Goal: Task Accomplishment & Management: Use online tool/utility

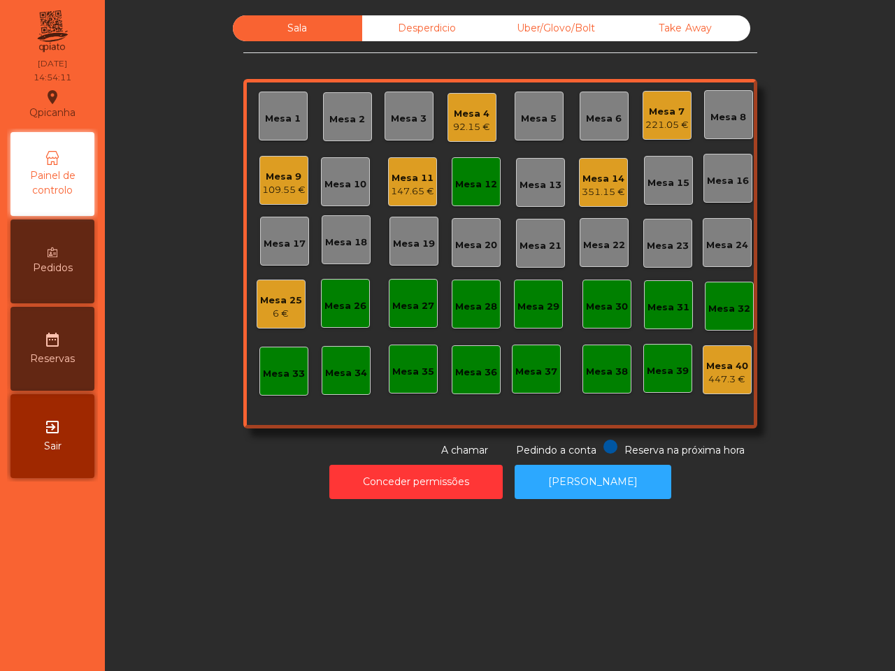
click at [605, 193] on div "351.15 €" at bounding box center [603, 192] width 43 height 14
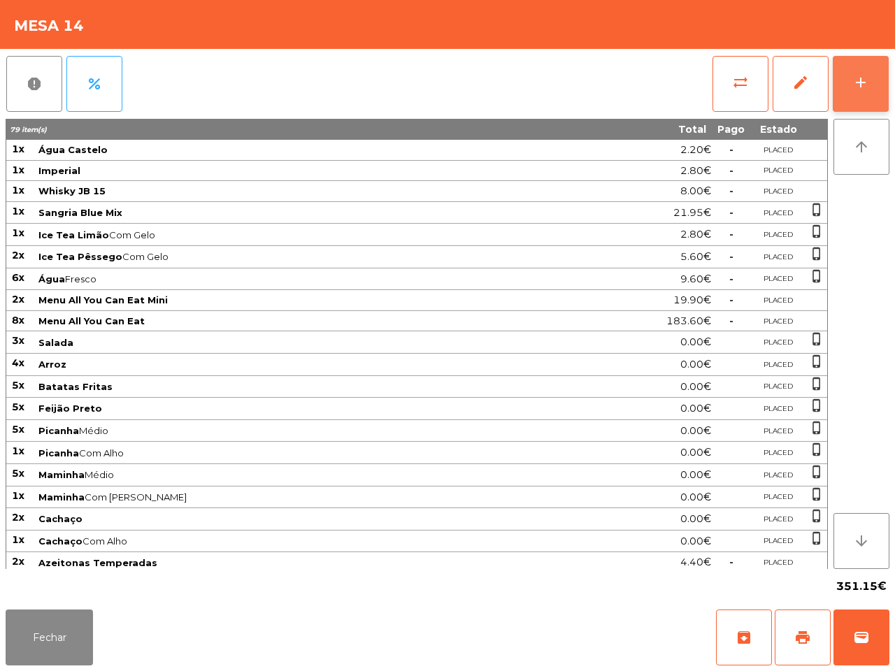
click at [876, 60] on button "add" at bounding box center [860, 84] width 56 height 56
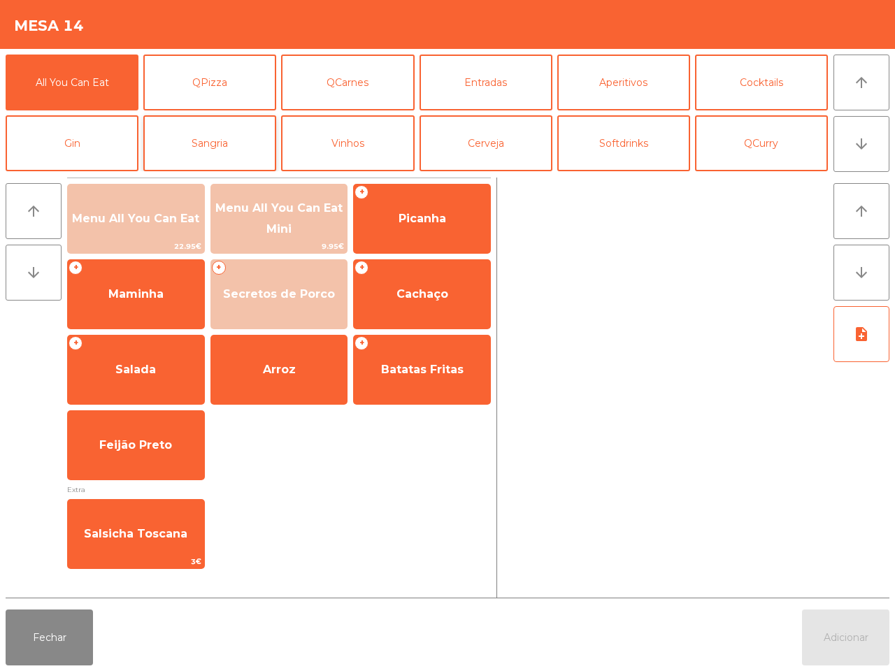
scroll to position [87, 0]
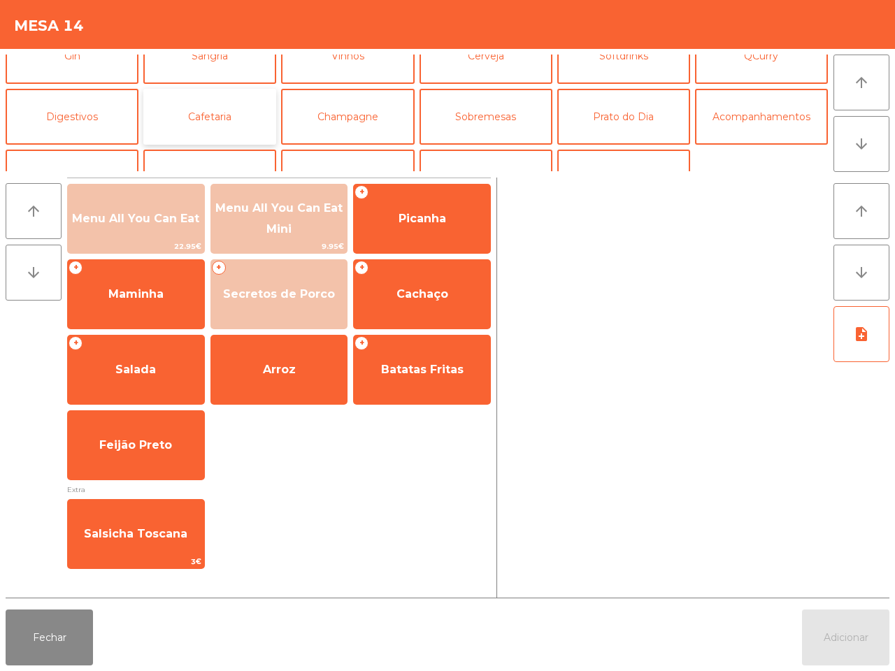
click at [228, 116] on button "Cafetaria" at bounding box center [209, 117] width 133 height 56
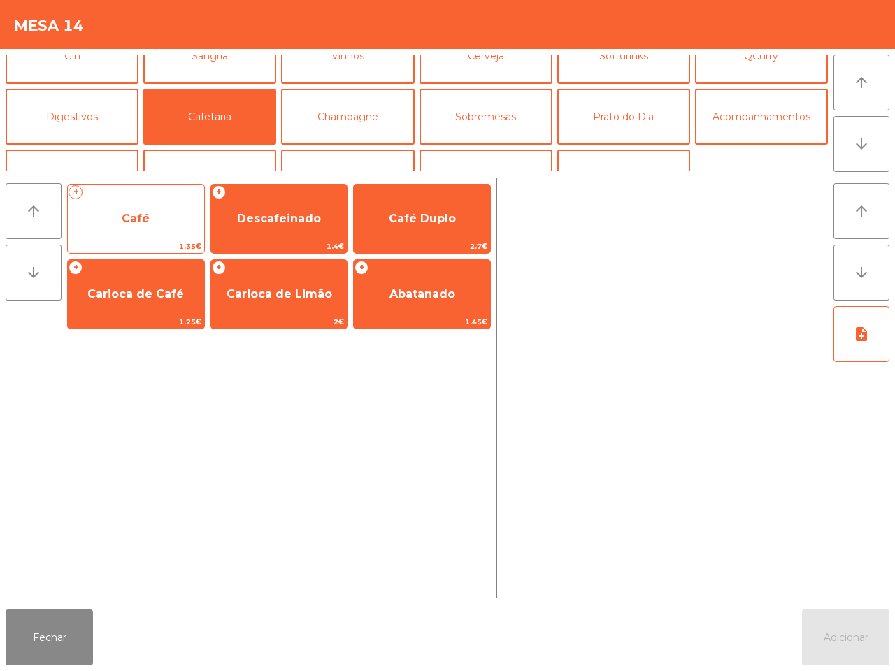
click at [180, 222] on span "Café" at bounding box center [136, 219] width 136 height 38
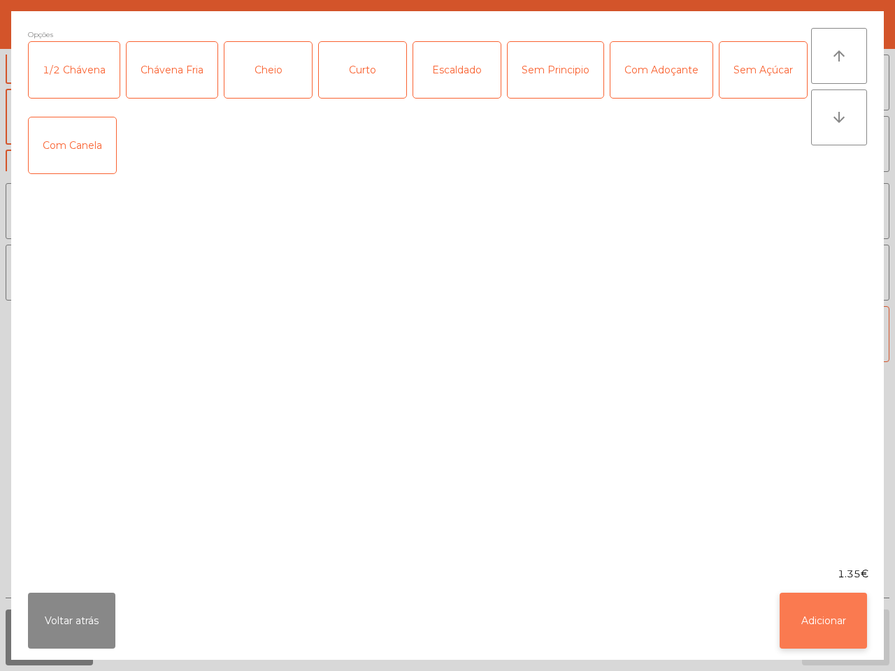
click at [822, 613] on button "Adicionar" at bounding box center [822, 621] width 87 height 56
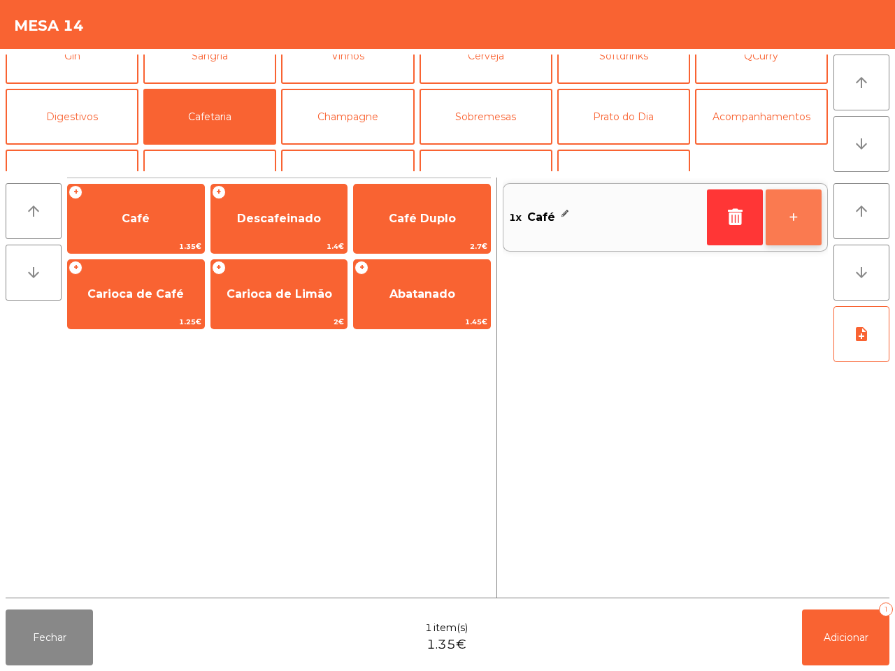
click at [802, 228] on button "+" at bounding box center [793, 217] width 56 height 56
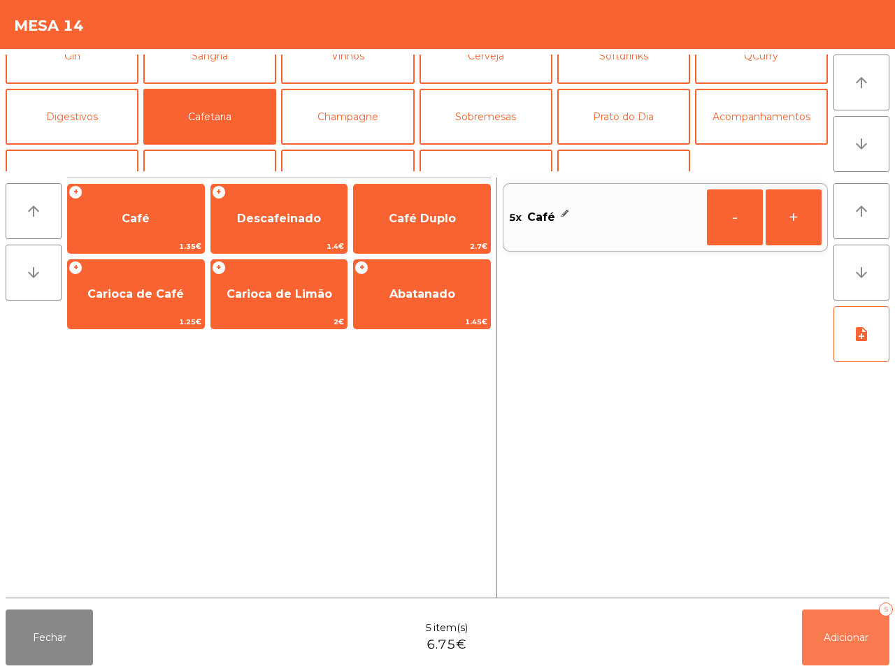
click at [860, 624] on button "Adicionar 5" at bounding box center [845, 637] width 87 height 56
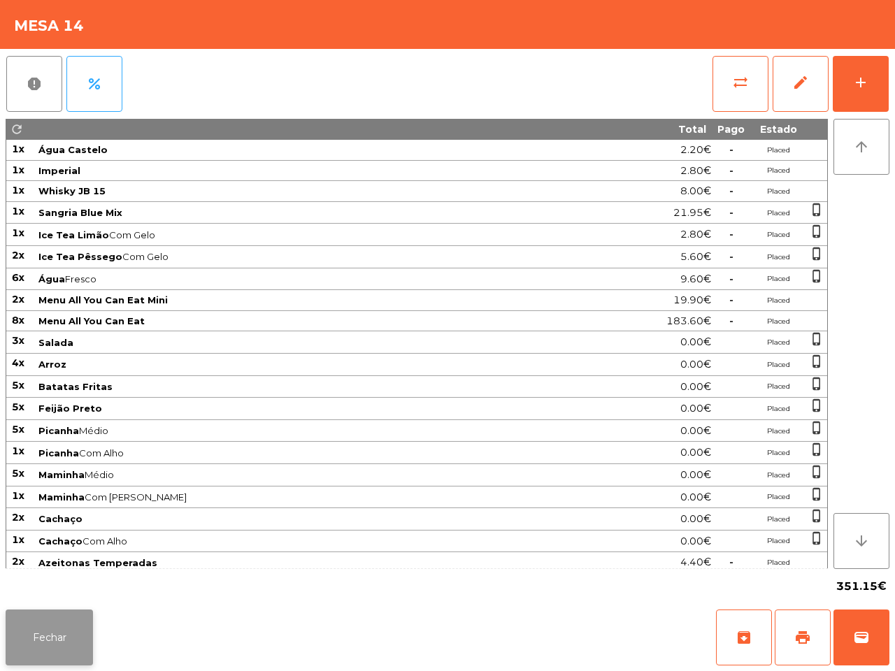
click at [75, 640] on button "Fechar" at bounding box center [49, 637] width 87 height 56
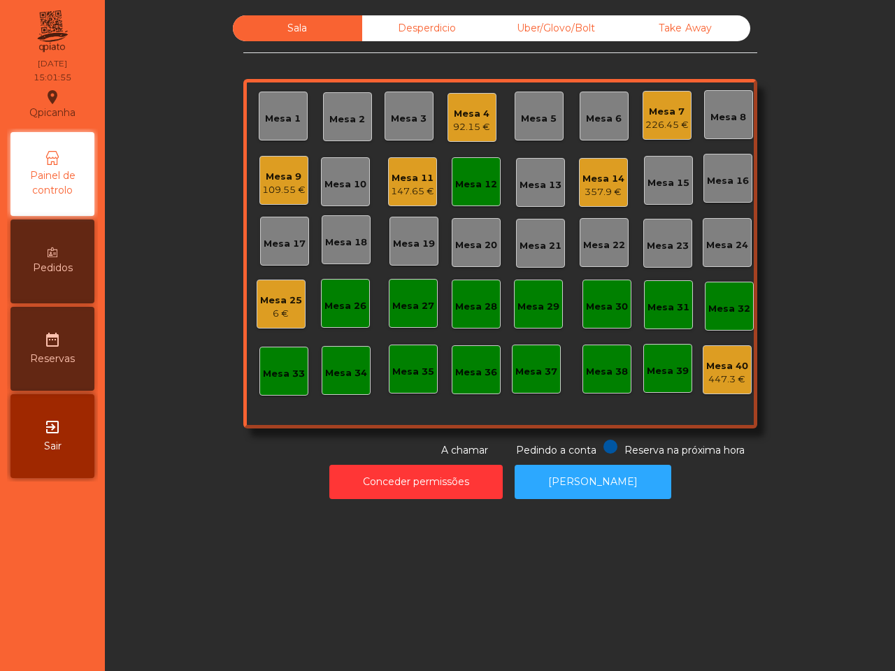
click at [654, 116] on div "Mesa 7" at bounding box center [666, 112] width 43 height 14
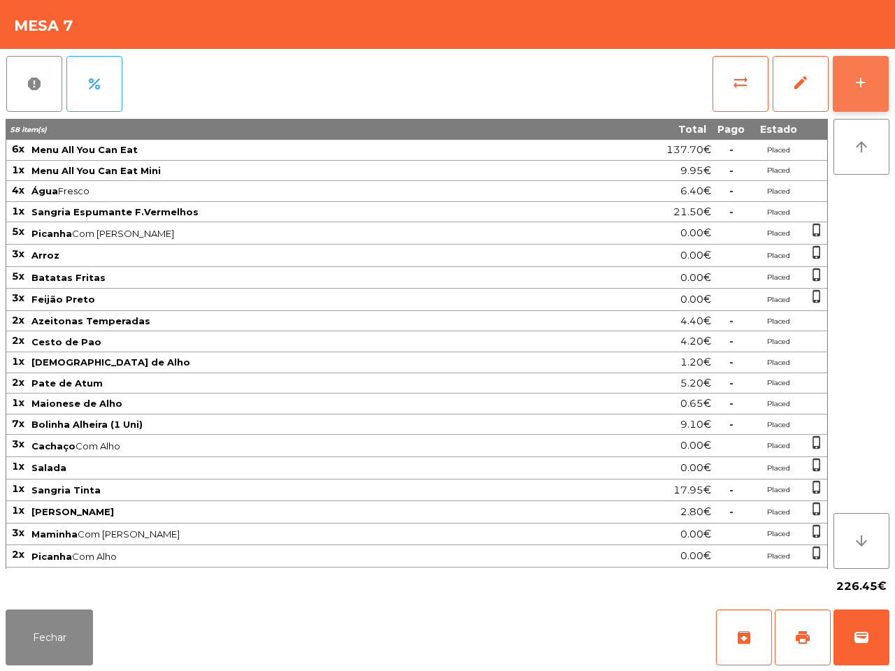
click at [858, 78] on div "add" at bounding box center [860, 82] width 17 height 17
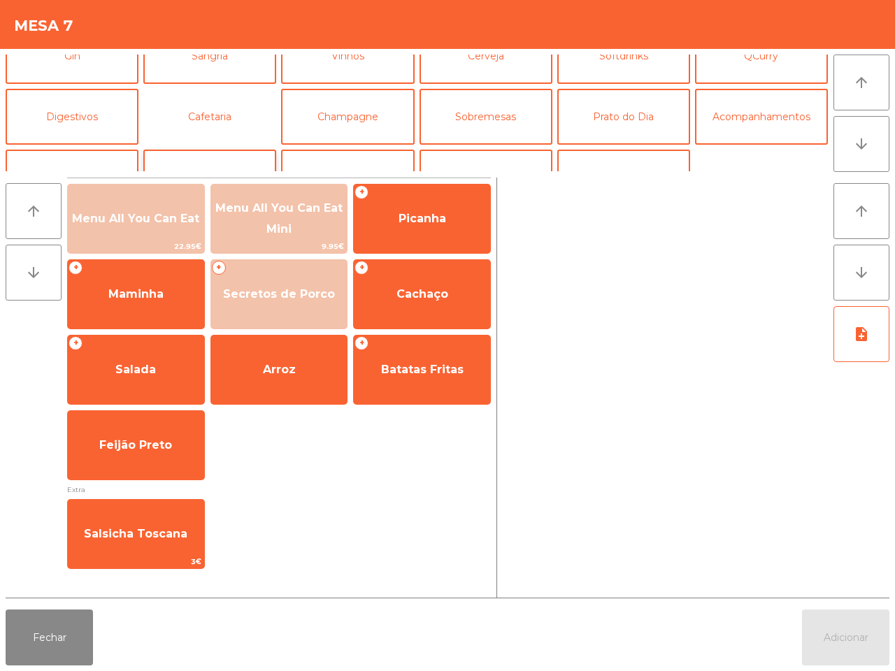
click at [255, 120] on button "Cafetaria" at bounding box center [209, 117] width 133 height 56
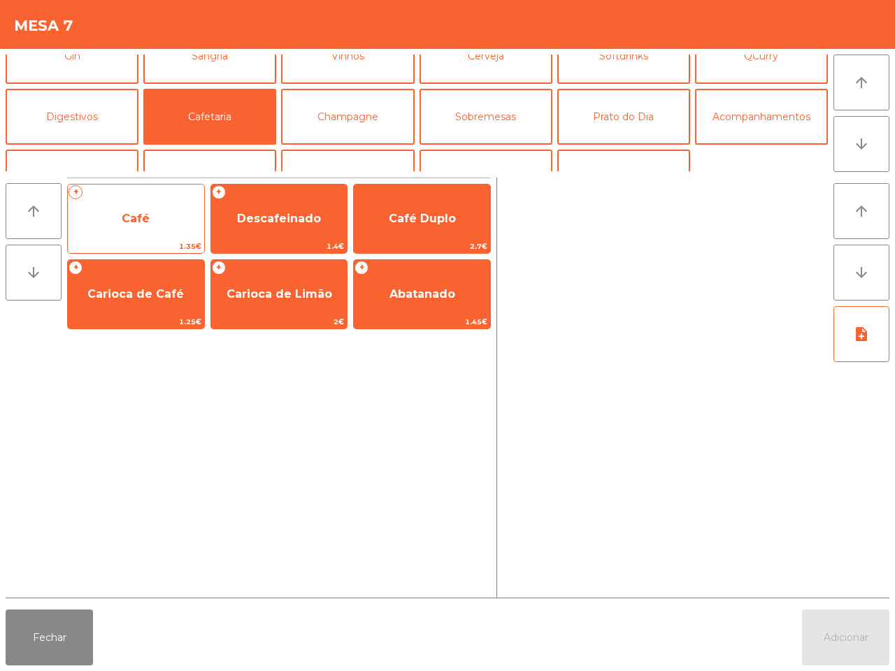
click at [147, 222] on span "Café" at bounding box center [136, 218] width 28 height 13
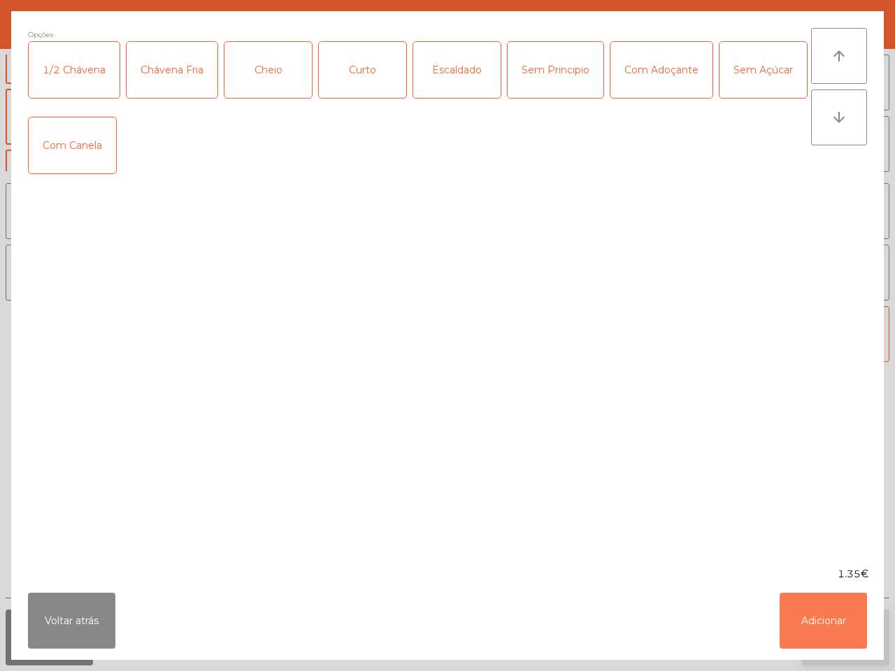
click at [825, 620] on button "Adicionar" at bounding box center [822, 621] width 87 height 56
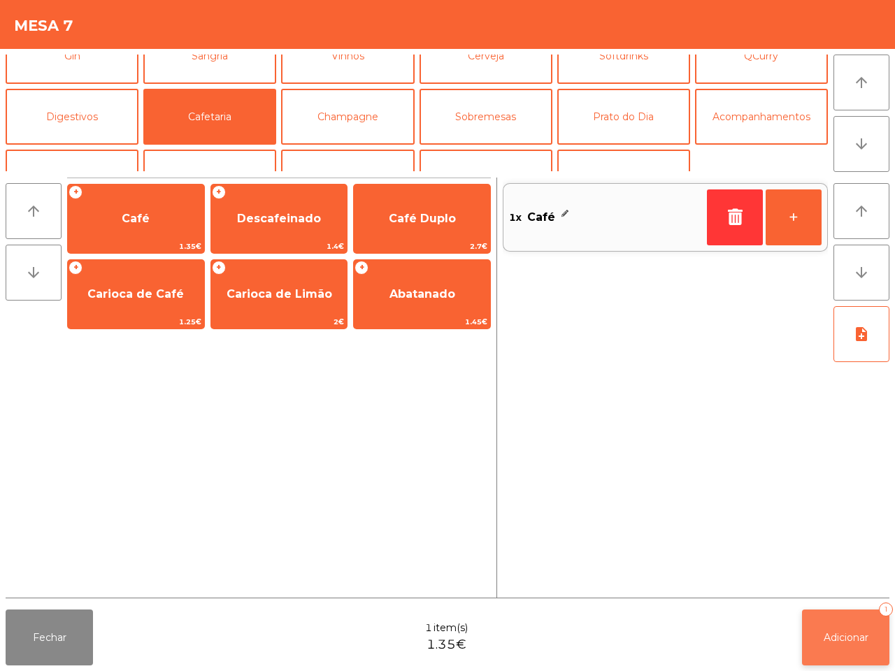
click at [832, 633] on span "Adicionar" at bounding box center [845, 637] width 45 height 13
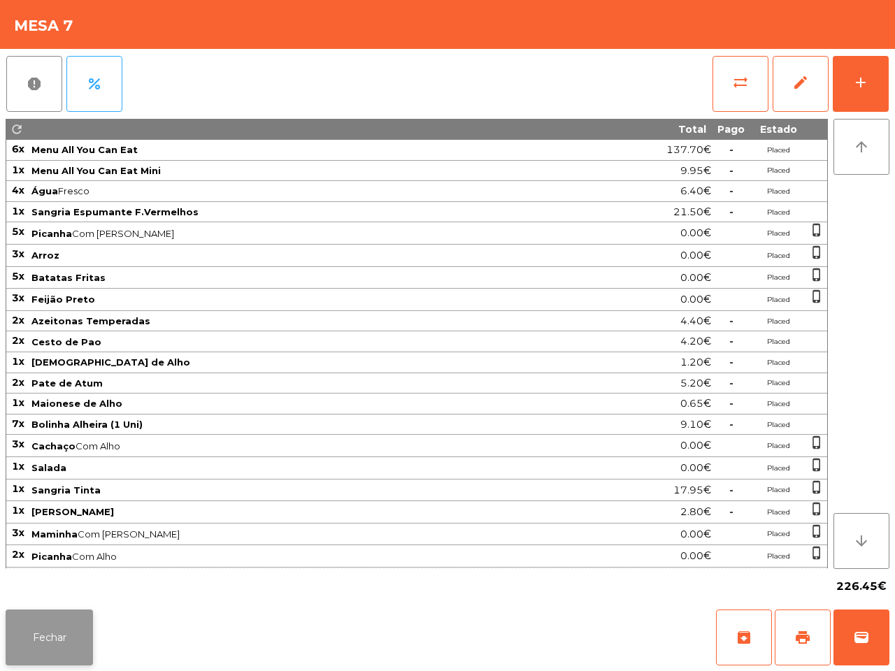
click at [72, 634] on button "Fechar" at bounding box center [49, 637] width 87 height 56
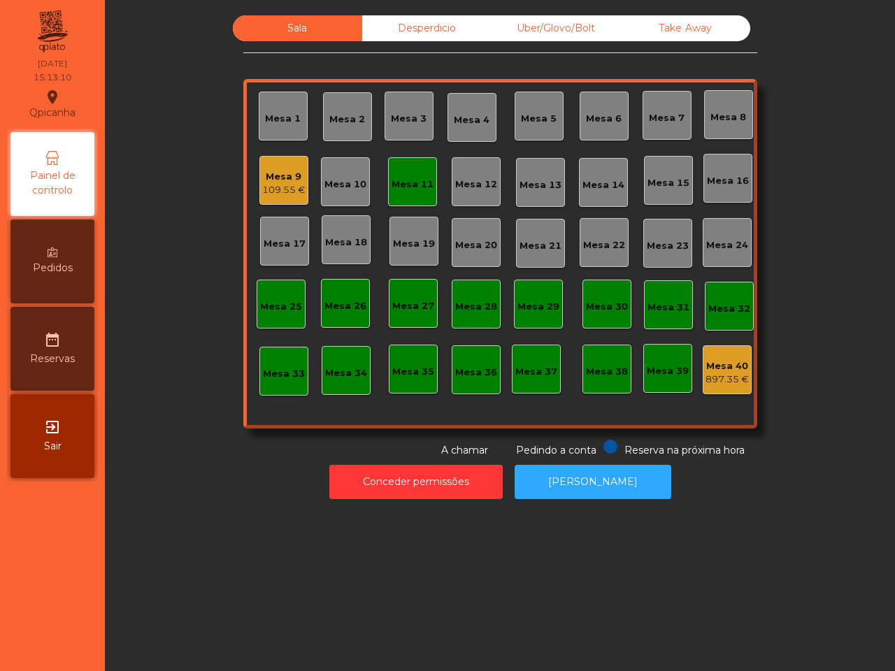
click at [250, 529] on div "Sala Desperdicio Uber/Glovo/Bolt Take Away Mesa 1 Mesa 2 Mesa 3 [GEOGRAPHIC_DAT…" at bounding box center [500, 335] width 790 height 671
click at [277, 178] on div "Mesa 9" at bounding box center [283, 177] width 43 height 14
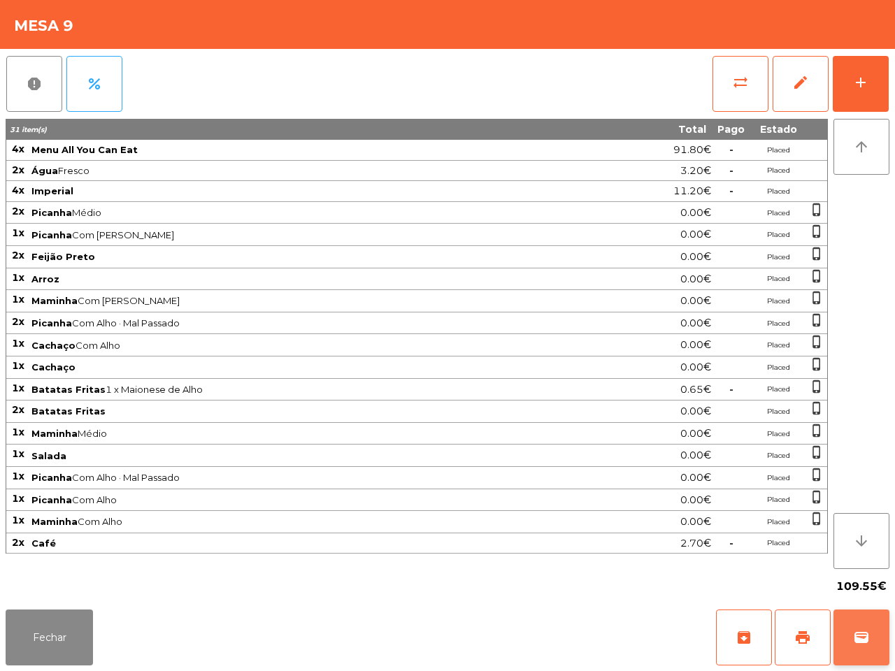
click at [858, 638] on span "wallet" at bounding box center [861, 637] width 17 height 17
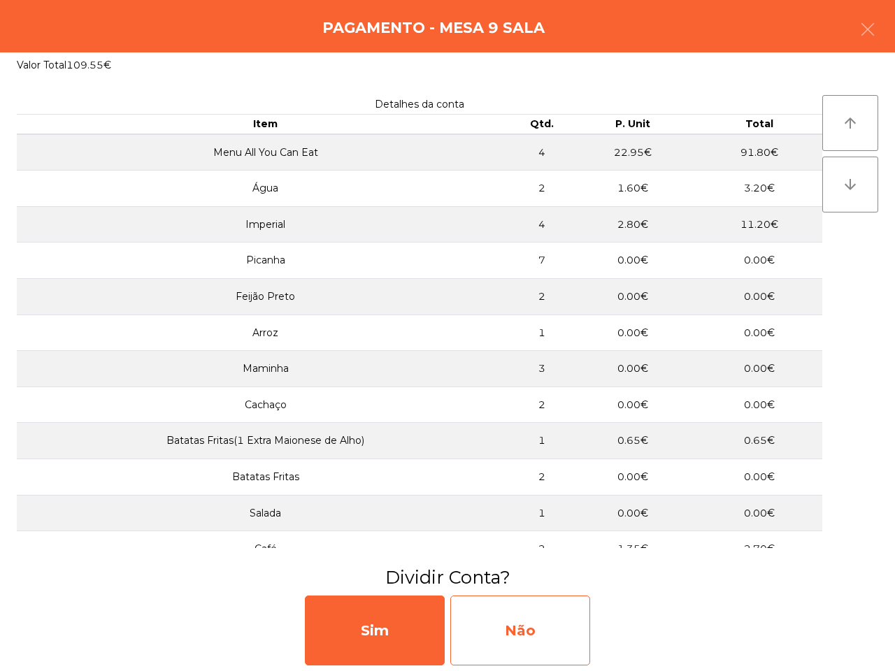
click at [545, 626] on div "Não" at bounding box center [520, 631] width 140 height 70
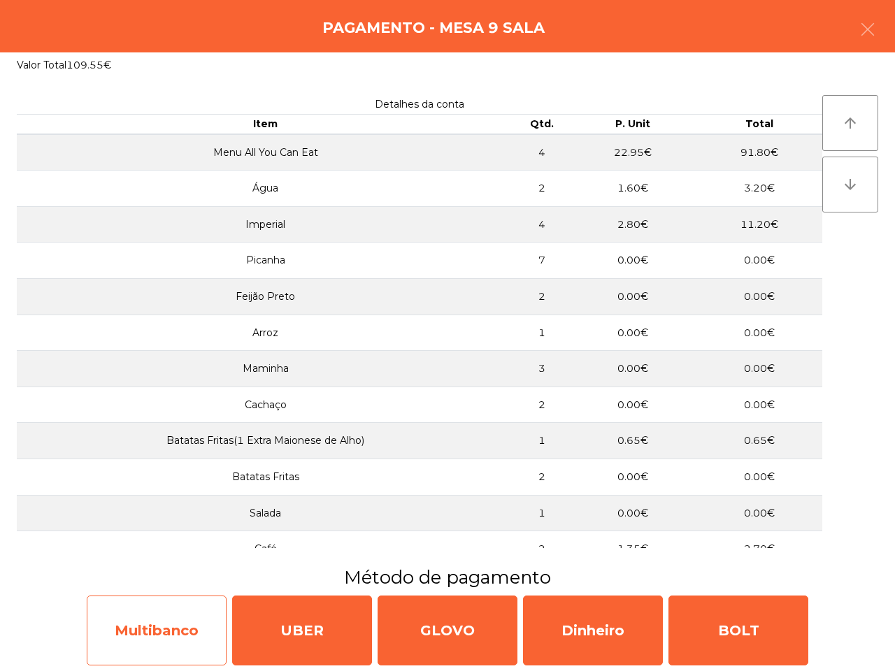
click at [170, 607] on div "Multibanco" at bounding box center [157, 631] width 140 height 70
select select "**"
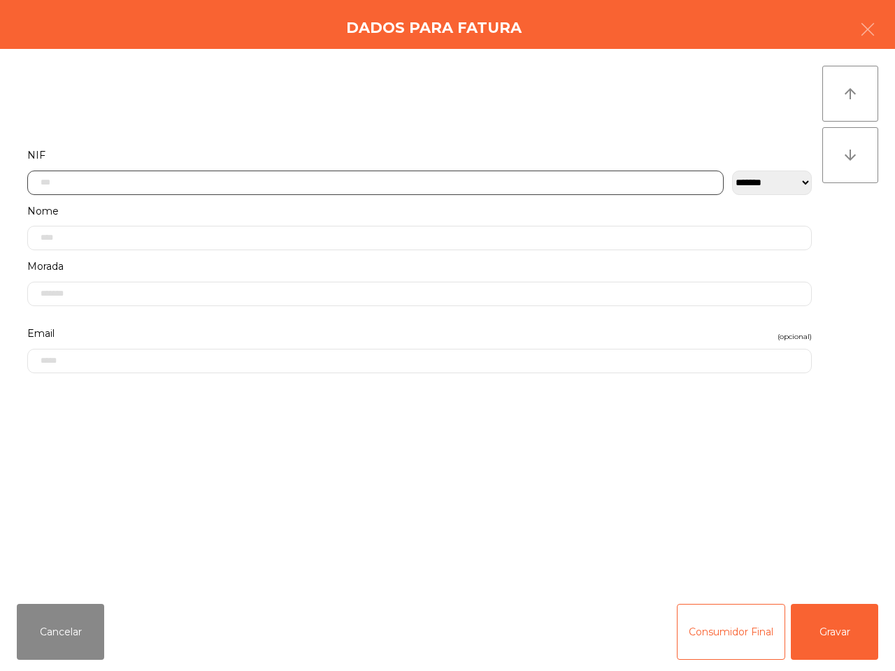
click at [331, 184] on input "text" at bounding box center [375, 183] width 696 height 24
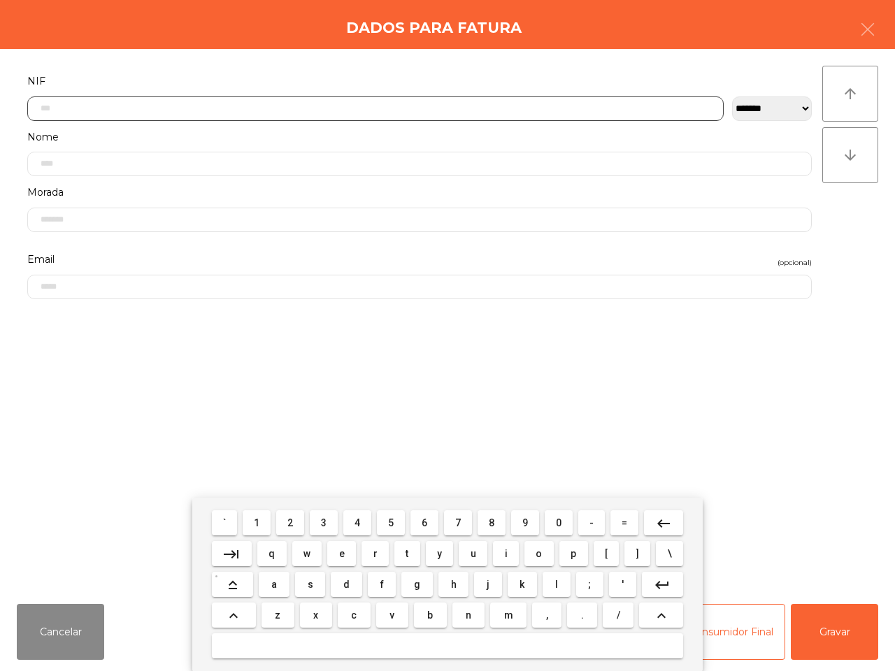
scroll to position [78, 0]
click at [290, 528] on span "2" at bounding box center [290, 522] width 6 height 11
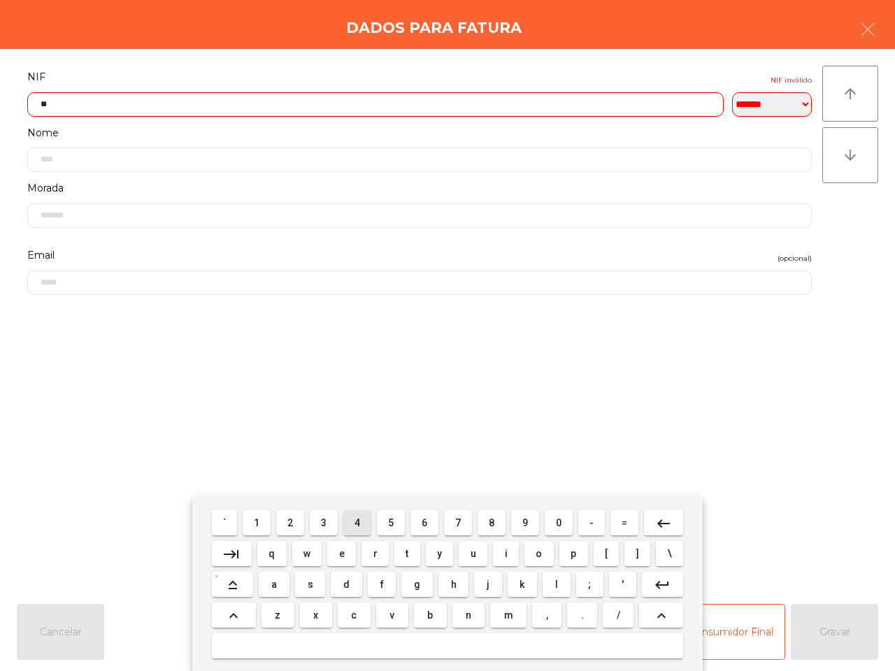
click at [355, 523] on span "4" at bounding box center [357, 522] width 6 height 11
click at [524, 521] on span "9" at bounding box center [525, 522] width 6 height 11
click at [421, 524] on span "6" at bounding box center [424, 522] width 6 height 11
click at [490, 525] on span "8" at bounding box center [492, 522] width 6 height 11
drag, startPoint x: 456, startPoint y: 522, endPoint x: 410, endPoint y: 522, distance: 46.8
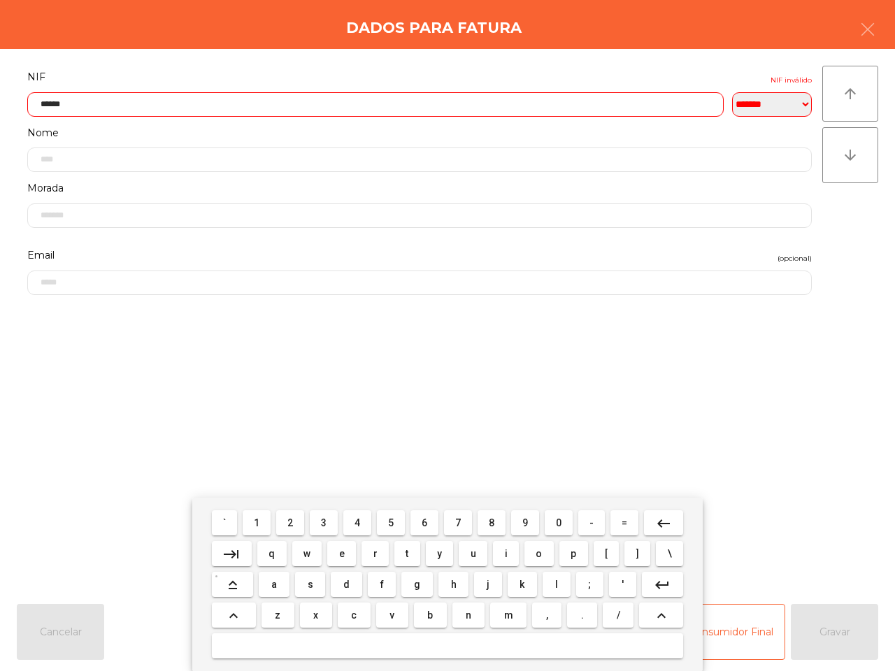
click at [458, 522] on span "7" at bounding box center [458, 522] width 6 height 11
click at [295, 524] on button "2" at bounding box center [290, 522] width 28 height 25
click at [421, 521] on span "6" at bounding box center [424, 522] width 6 height 11
type input "*********"
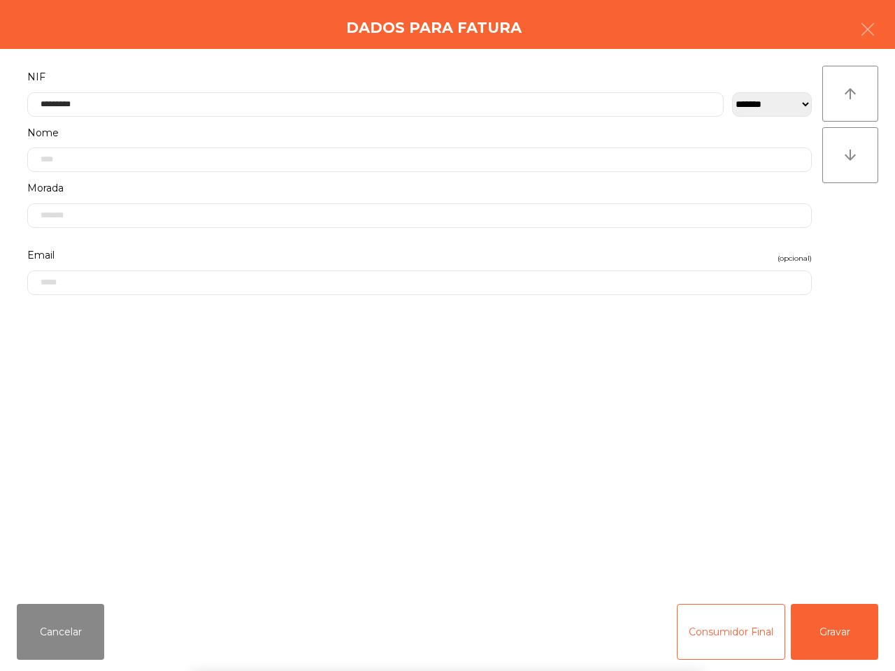
click at [840, 628] on div "` 1 2 3 4 5 6 7 8 9 0 - = keyboard_backspace keyboard_tab q w e r t y u i o p […" at bounding box center [447, 584] width 895 height 173
click at [840, 634] on button "Gravar" at bounding box center [834, 632] width 87 height 56
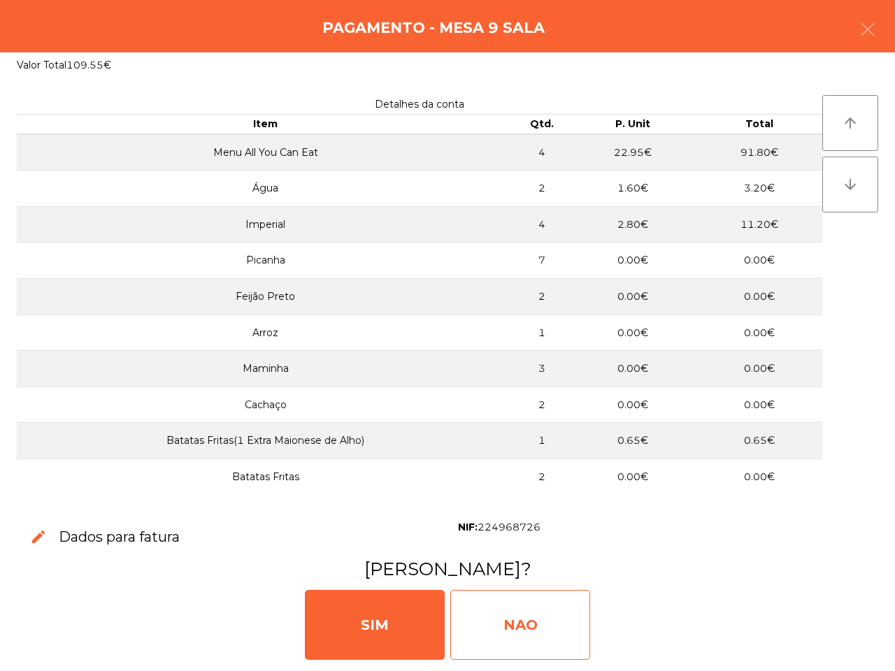
click at [542, 616] on div "NAO" at bounding box center [520, 625] width 140 height 70
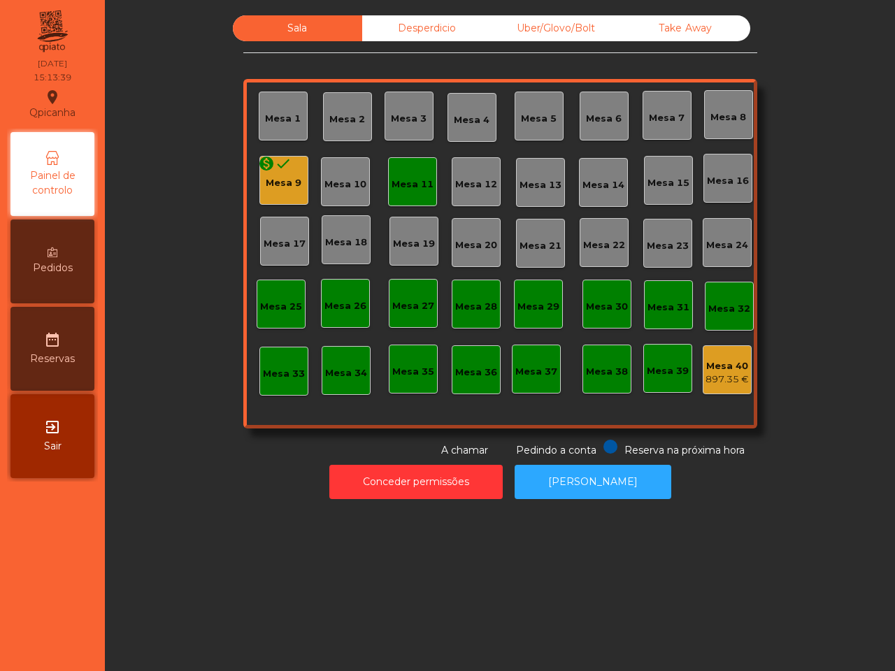
click at [295, 190] on div "monetization_on done Mesa 9" at bounding box center [283, 180] width 49 height 49
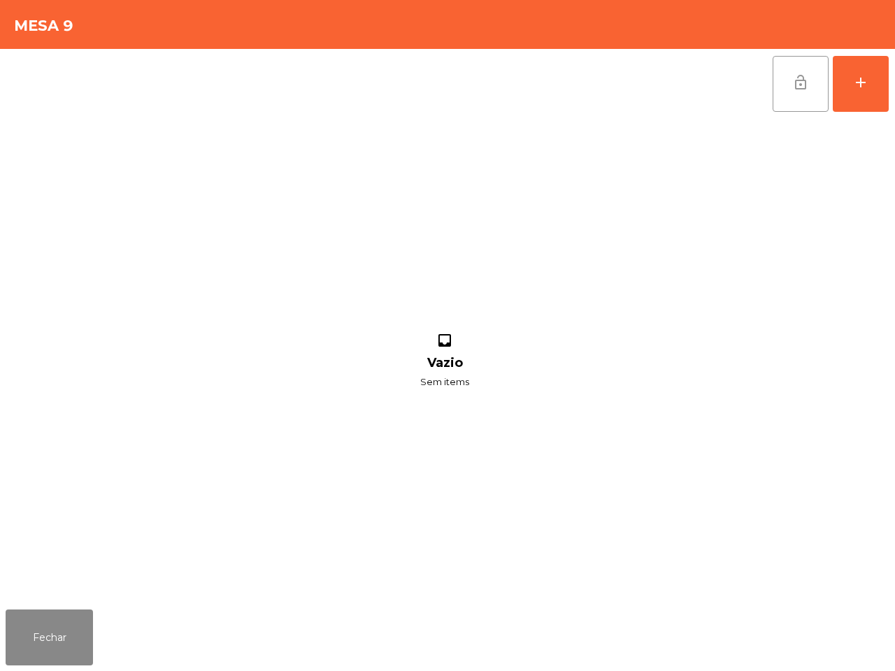
click at [809, 68] on button "lock_open" at bounding box center [800, 84] width 56 height 56
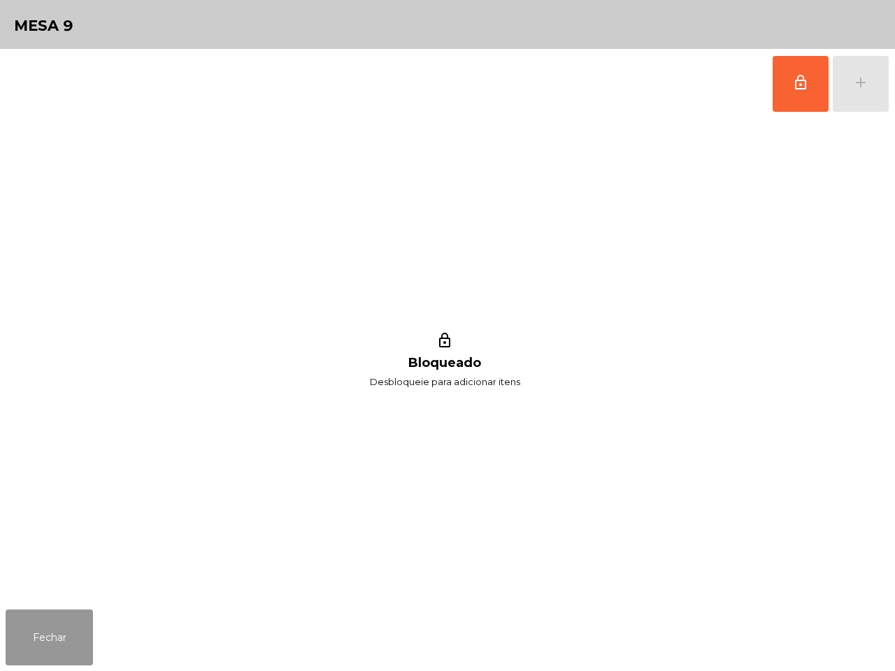
click at [22, 636] on button "Fechar" at bounding box center [49, 637] width 87 height 56
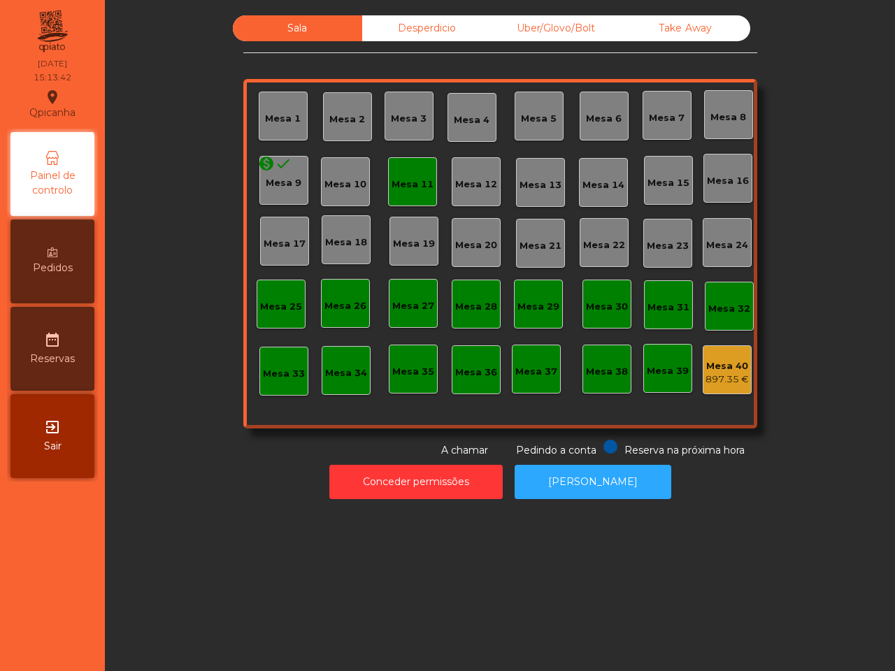
click at [403, 178] on div "Mesa 11" at bounding box center [412, 185] width 42 height 14
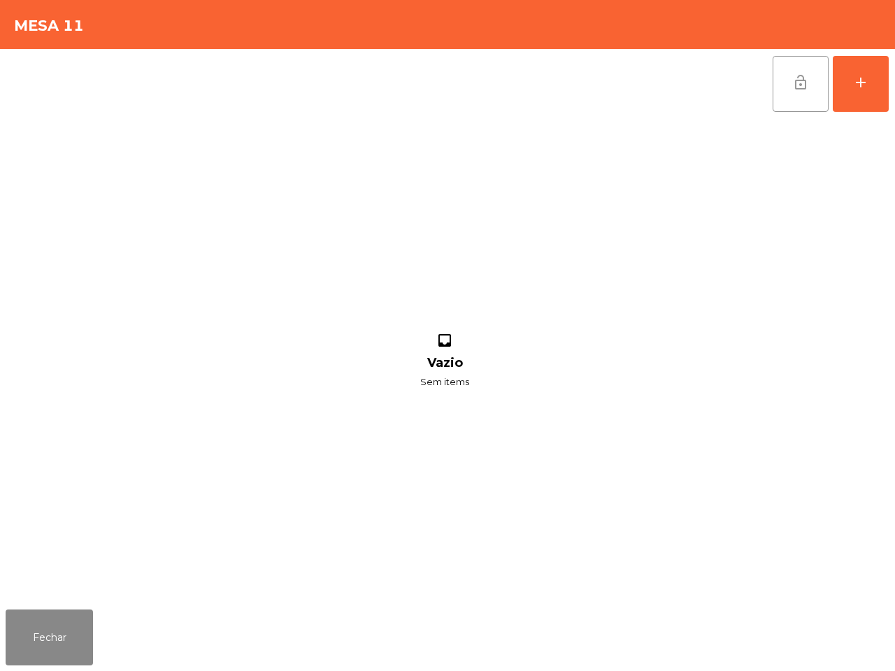
click at [777, 85] on button "lock_open" at bounding box center [800, 84] width 56 height 56
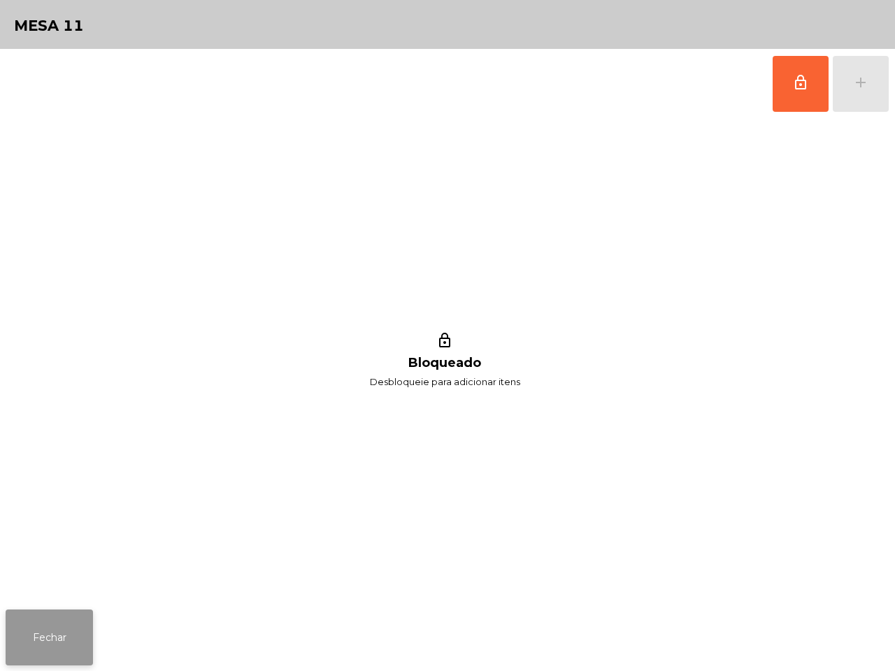
click at [60, 645] on button "Fechar" at bounding box center [49, 637] width 87 height 56
